Goal: Information Seeking & Learning: Learn about a topic

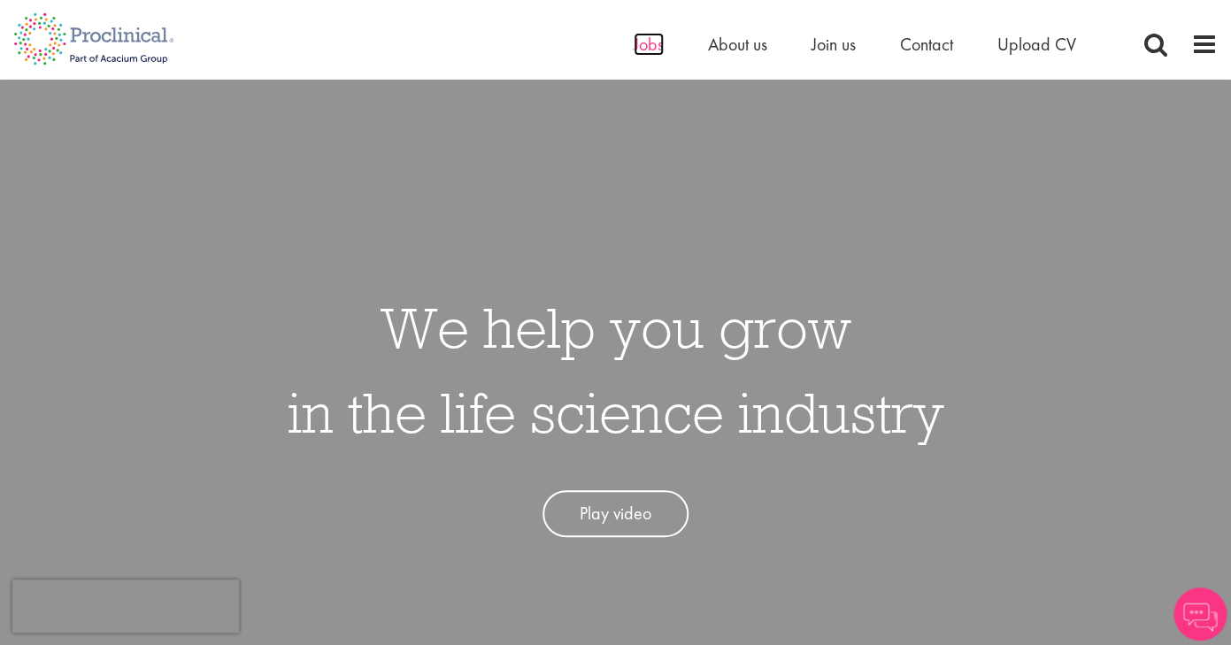
click at [635, 41] on span "Jobs" at bounding box center [649, 44] width 30 height 23
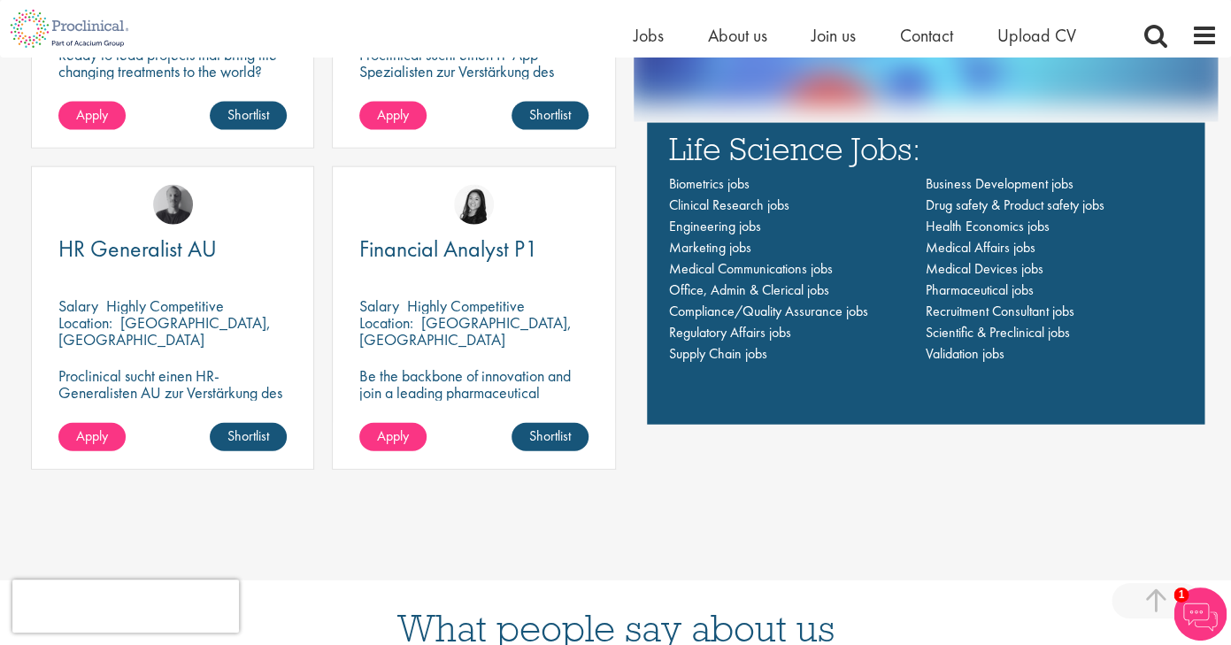
scroll to position [1332, 0]
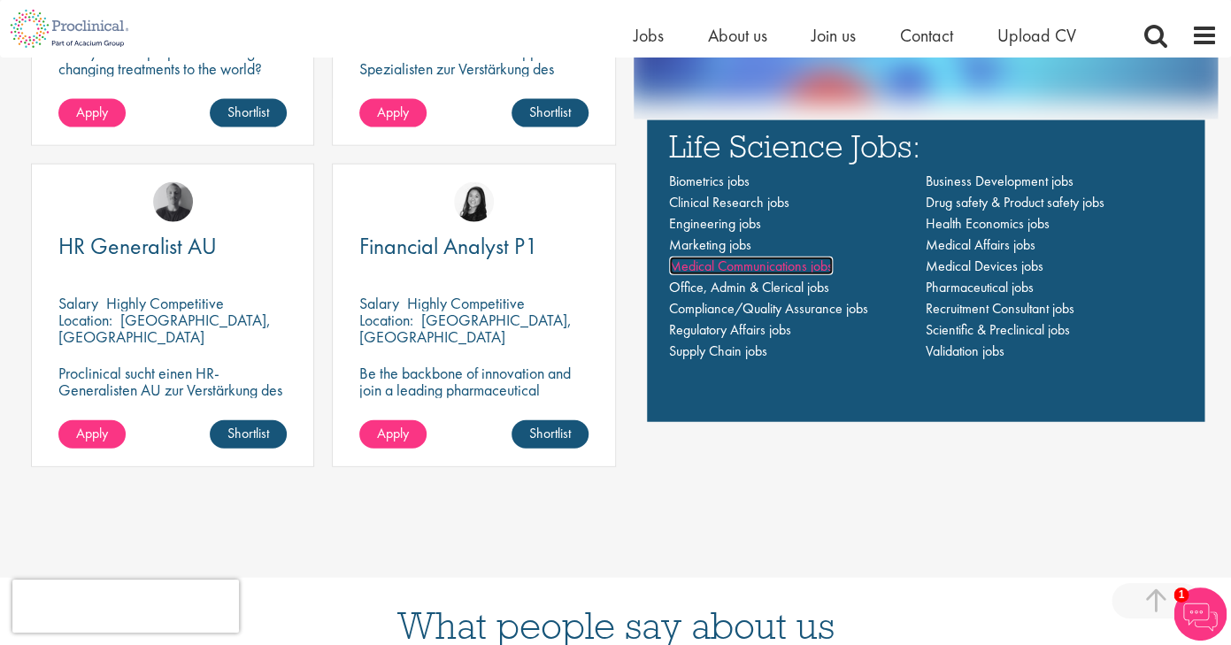
click at [686, 268] on span "Medical Communications jobs" at bounding box center [751, 266] width 164 height 19
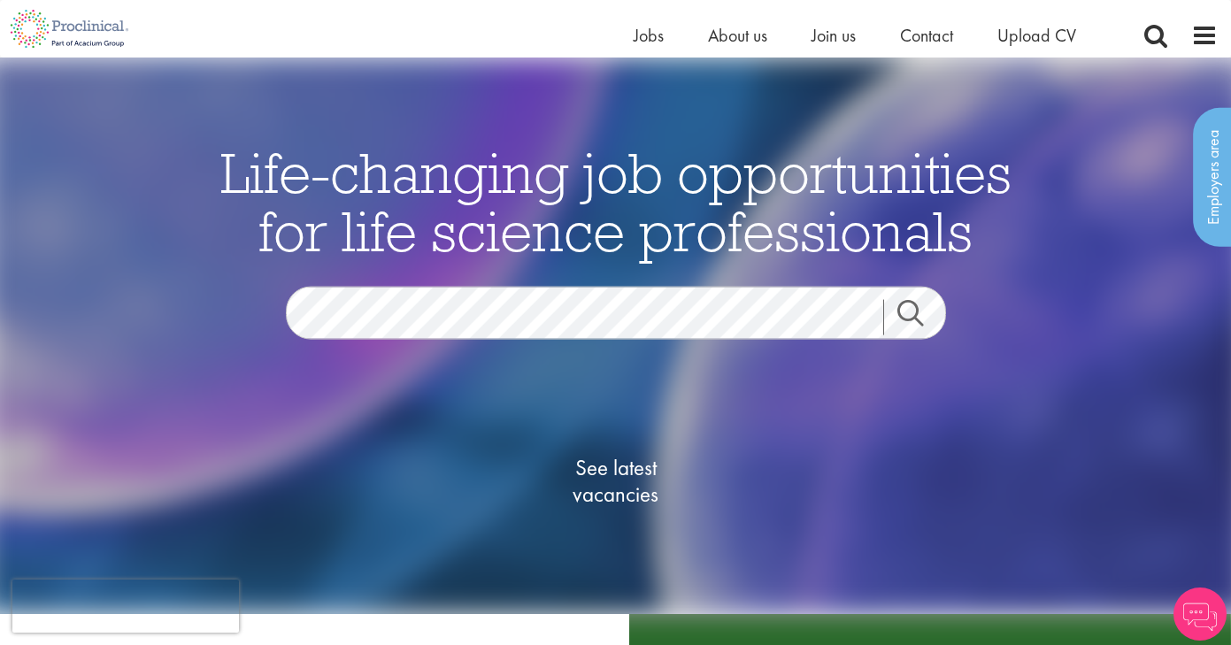
scroll to position [1332, 0]
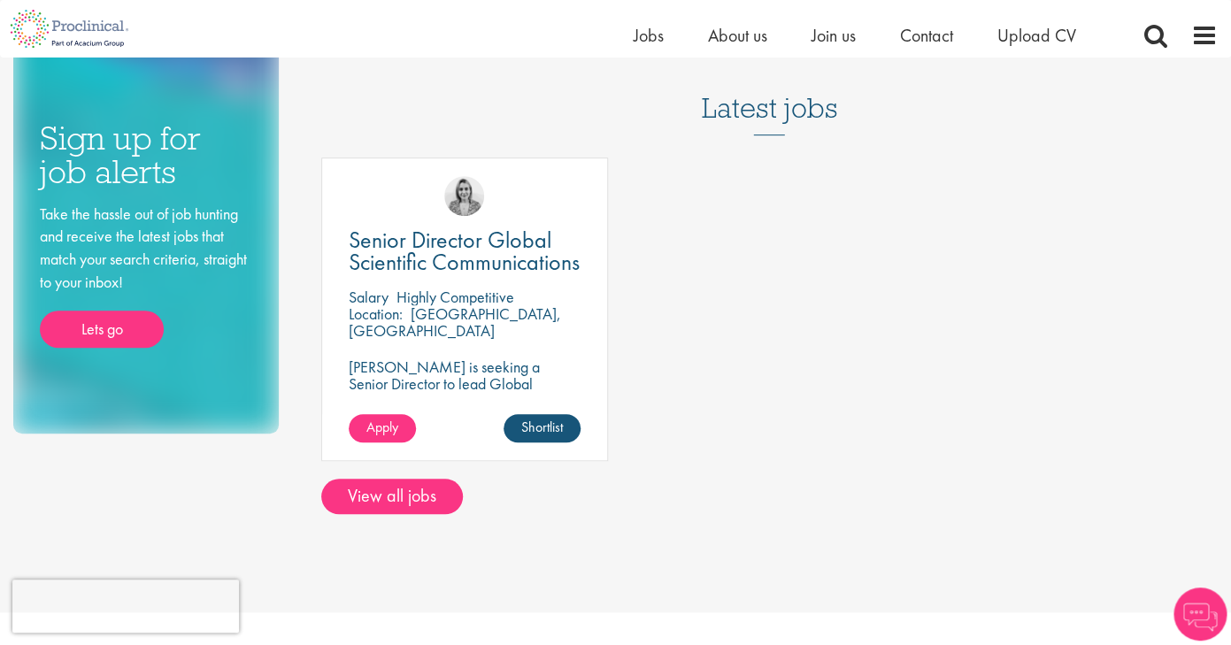
scroll to position [256, 0]
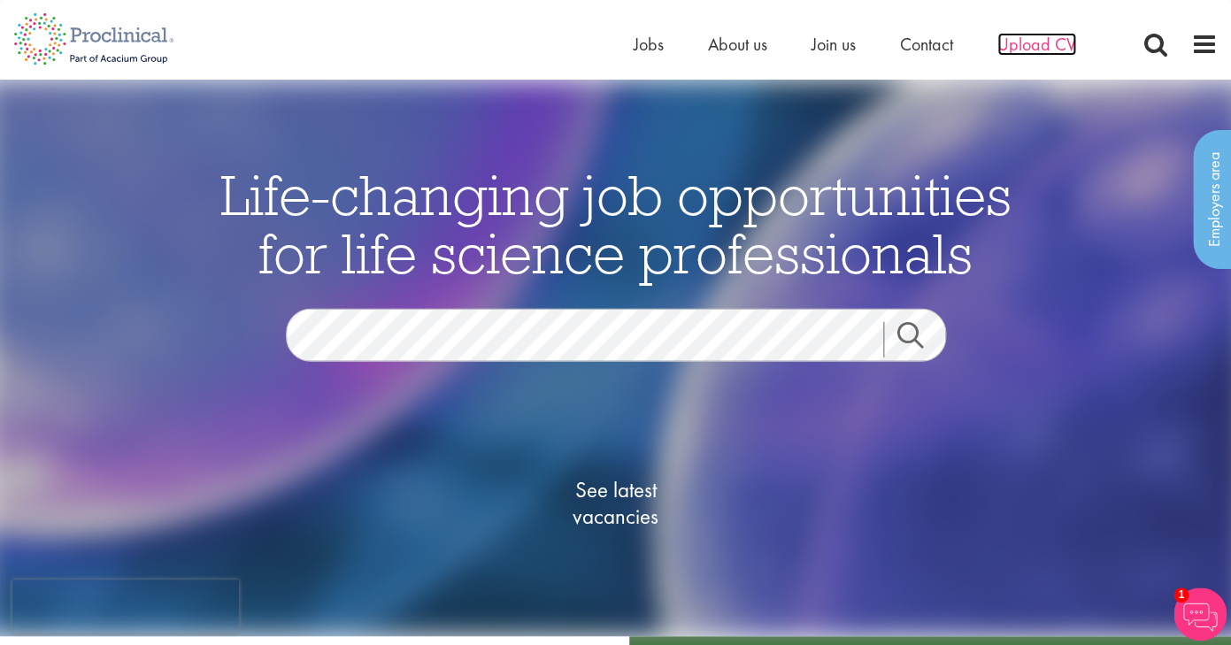
click at [1043, 41] on span "Upload CV" at bounding box center [1036, 44] width 79 height 23
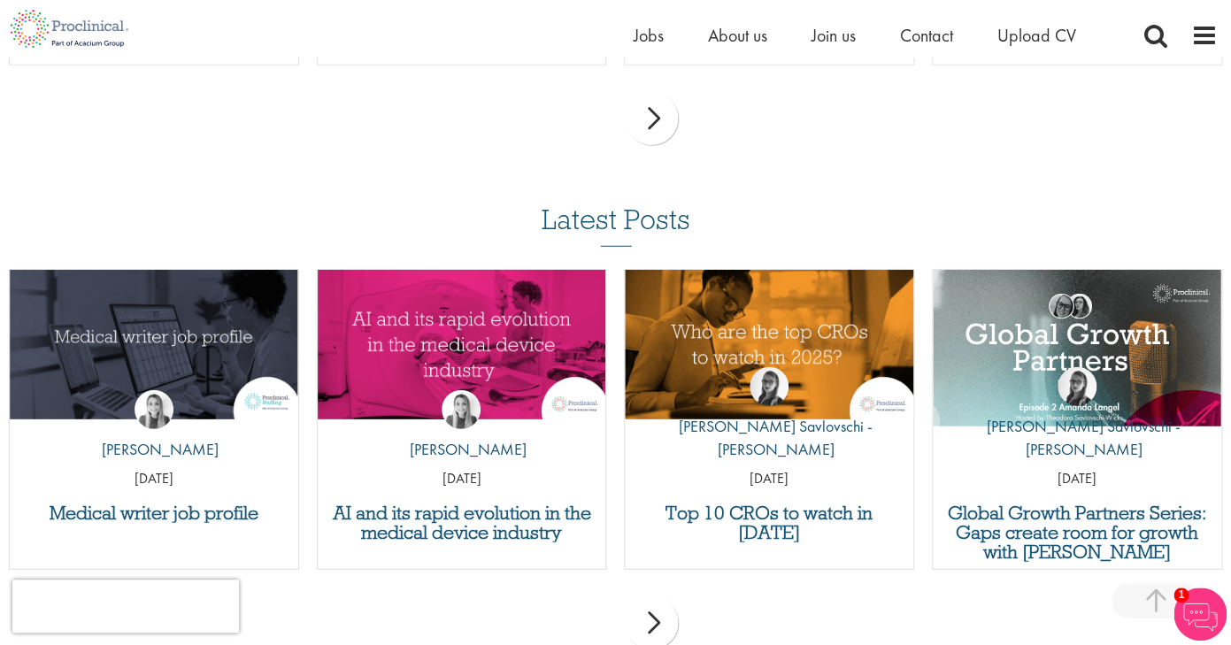
scroll to position [1725, 0]
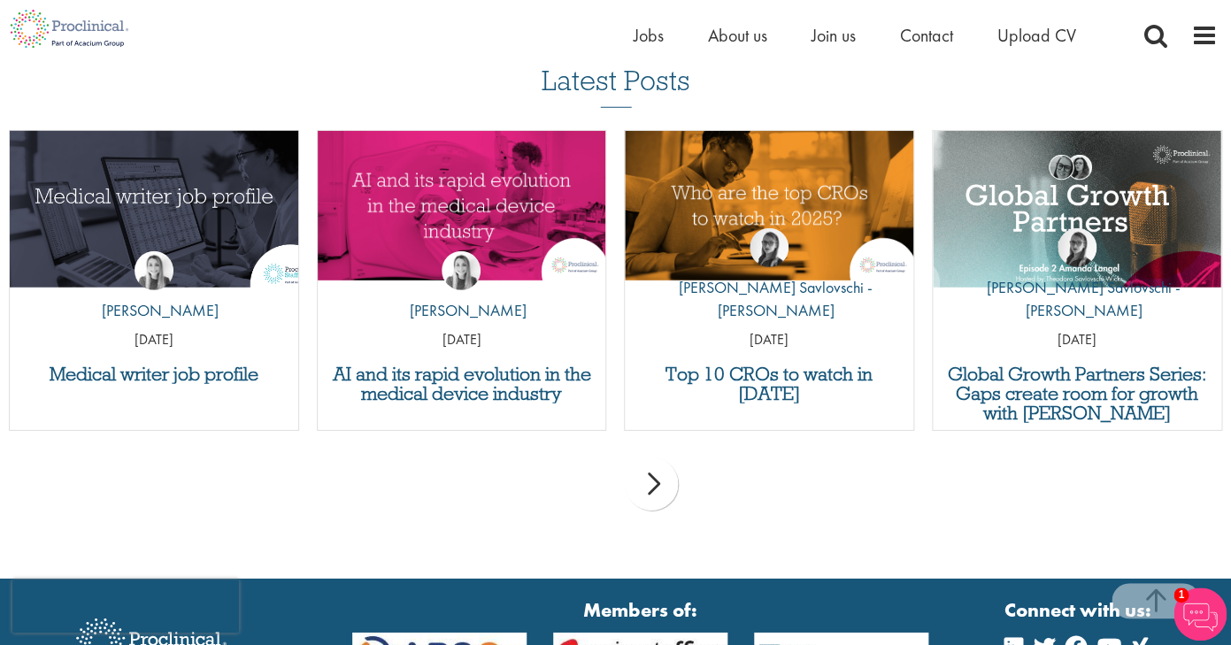
click at [142, 217] on img "Link to a post" at bounding box center [154, 206] width 346 height 180
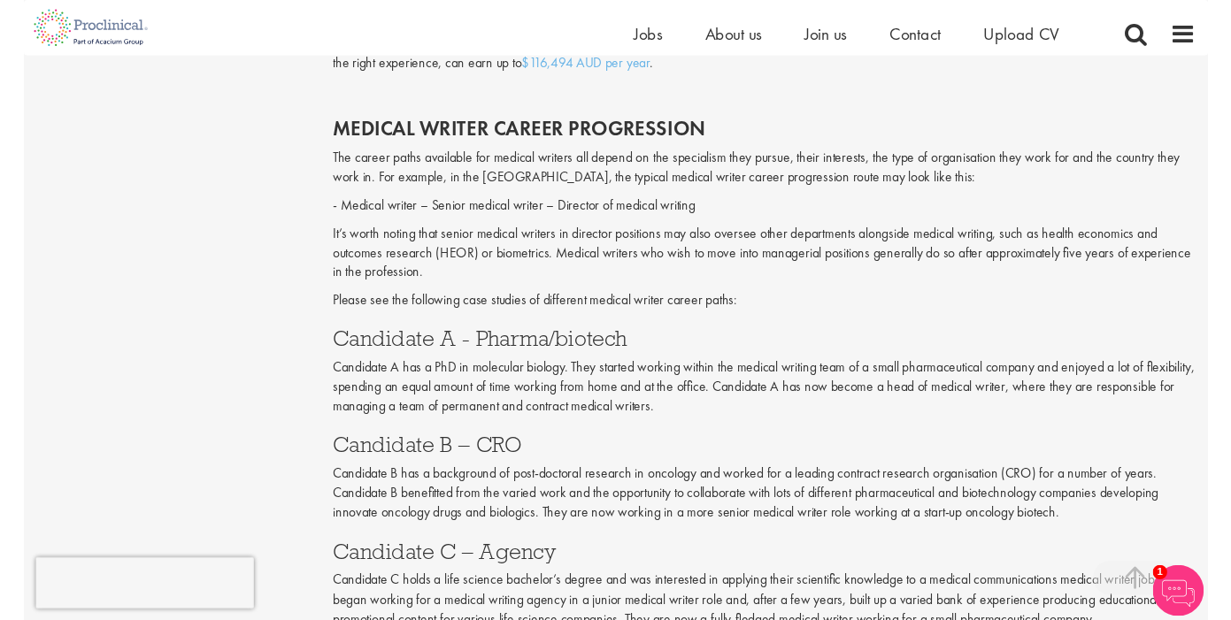
scroll to position [2986, 0]
